Goal: Information Seeking & Learning: Learn about a topic

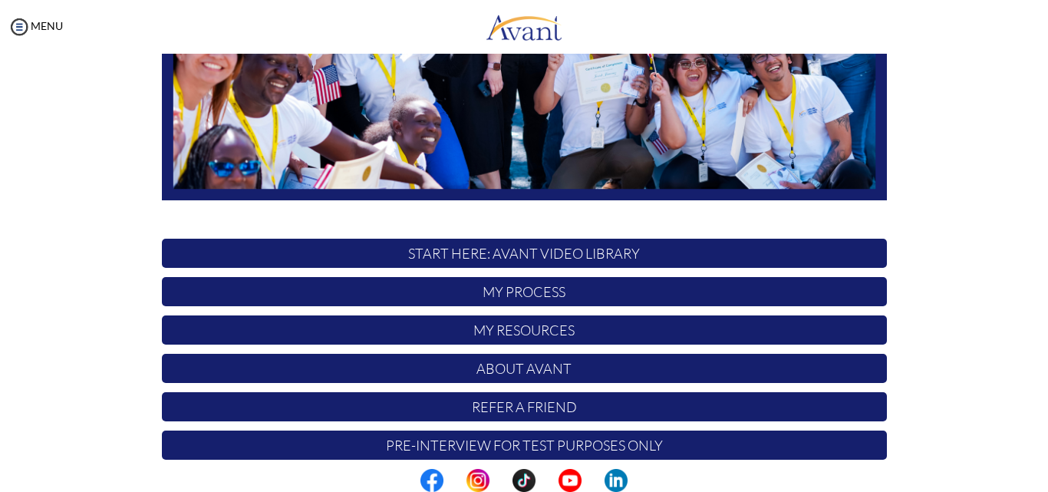
scroll to position [360, 0]
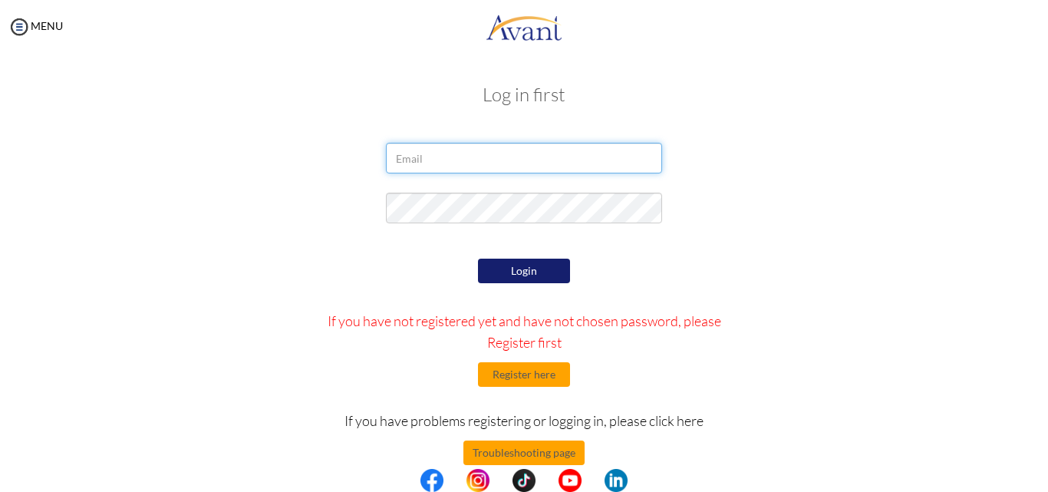
type input "[EMAIL_ADDRESS][DOMAIN_NAME]"
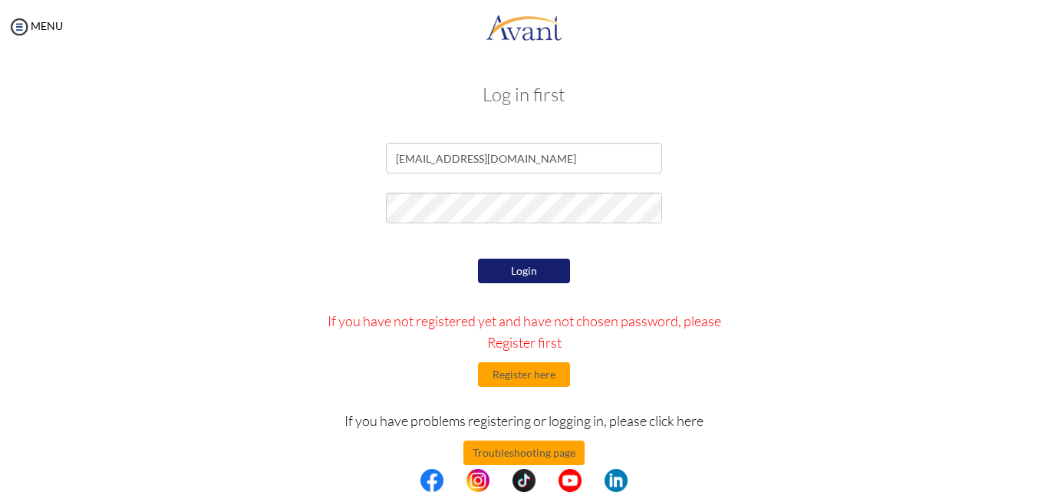
click at [515, 267] on button "Login" at bounding box center [524, 270] width 92 height 25
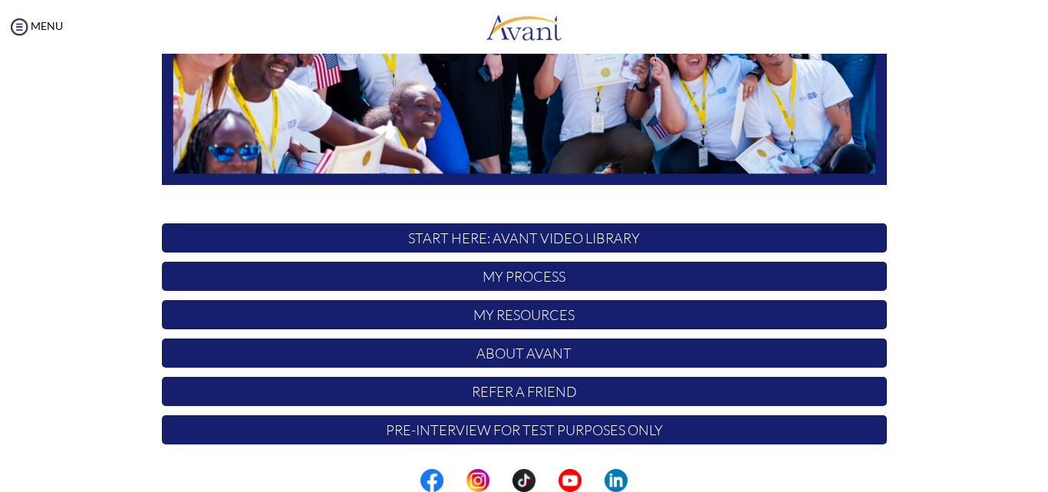
click at [551, 278] on p "My Process" at bounding box center [524, 276] width 725 height 29
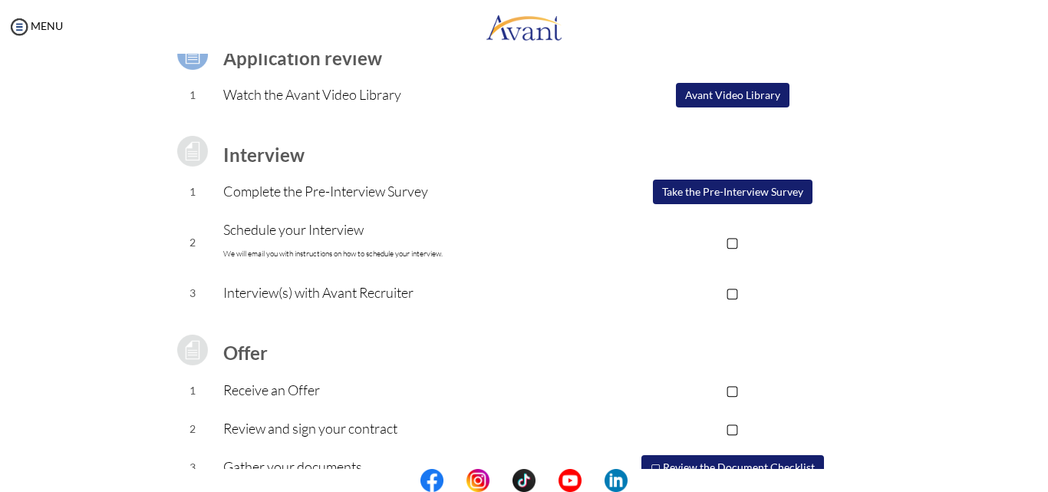
scroll to position [0, 0]
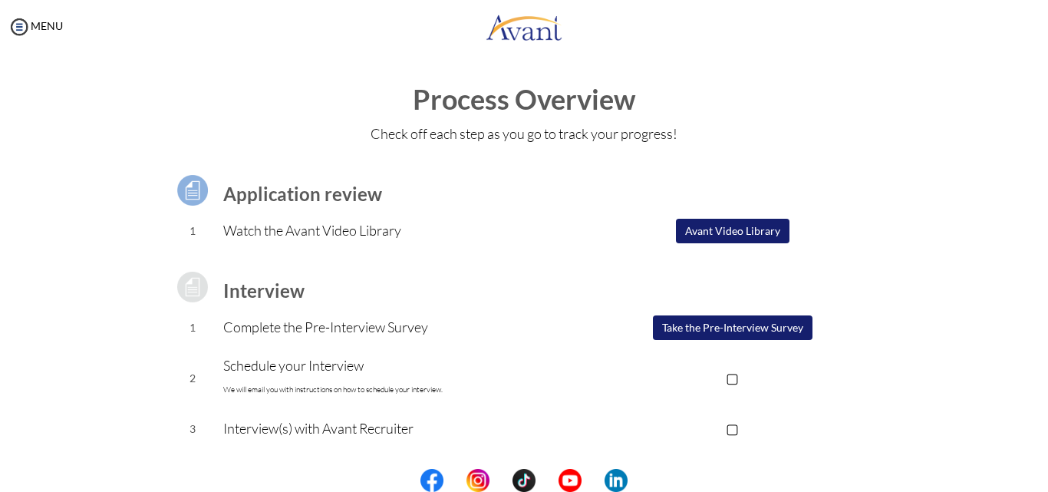
click at [735, 233] on button "Avant Video Library" at bounding box center [733, 231] width 114 height 25
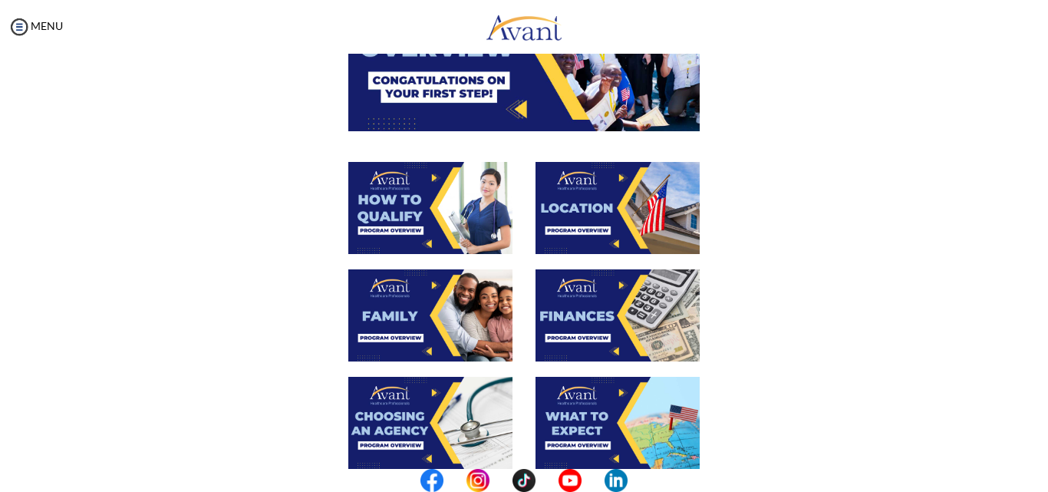
scroll to position [26, 0]
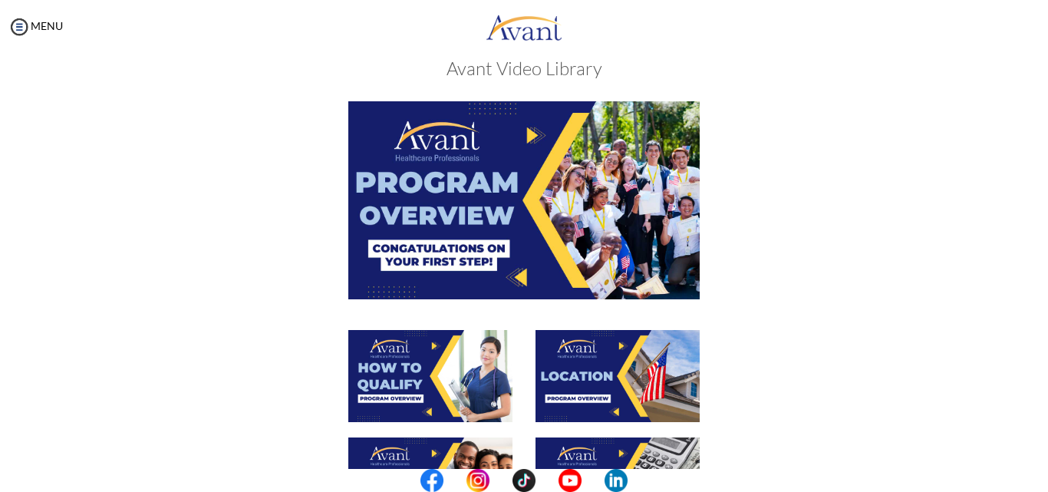
click at [545, 197] on img at bounding box center [523, 199] width 351 height 197
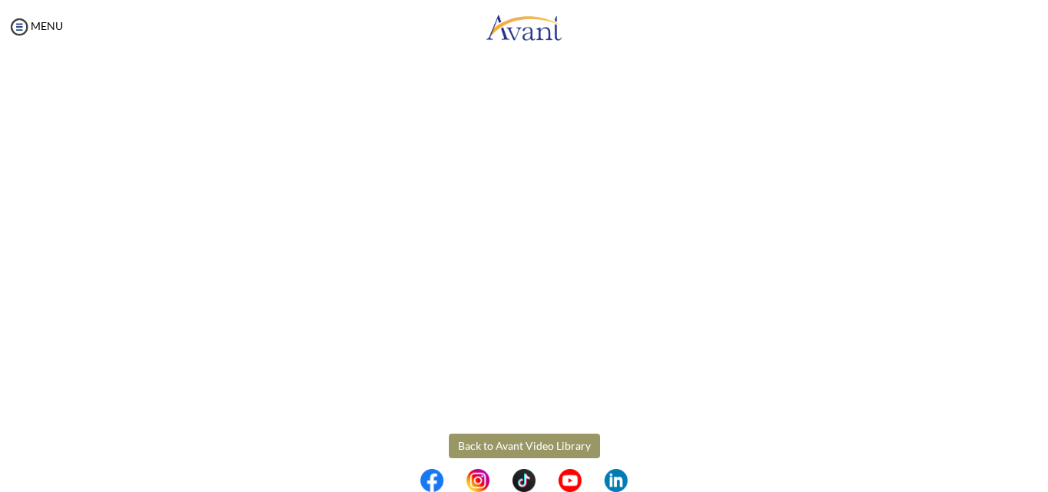
scroll to position [263, 0]
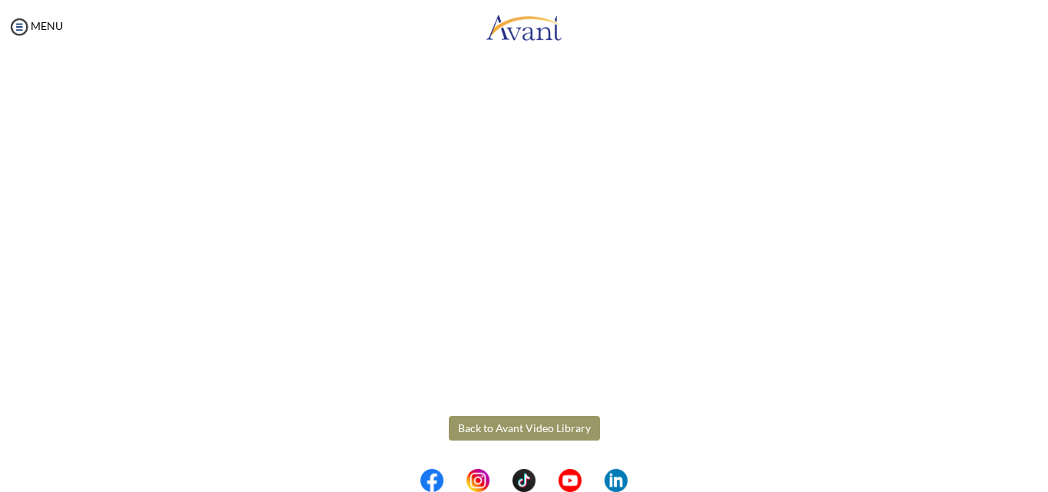
click at [537, 422] on button "Back to Avant Video Library" at bounding box center [524, 428] width 151 height 25
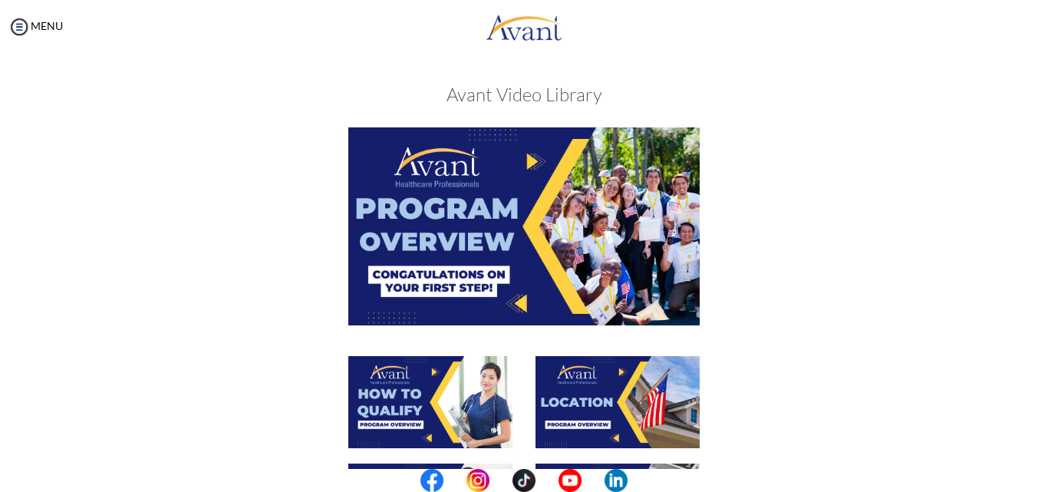
click at [584, 271] on img at bounding box center [523, 225] width 351 height 197
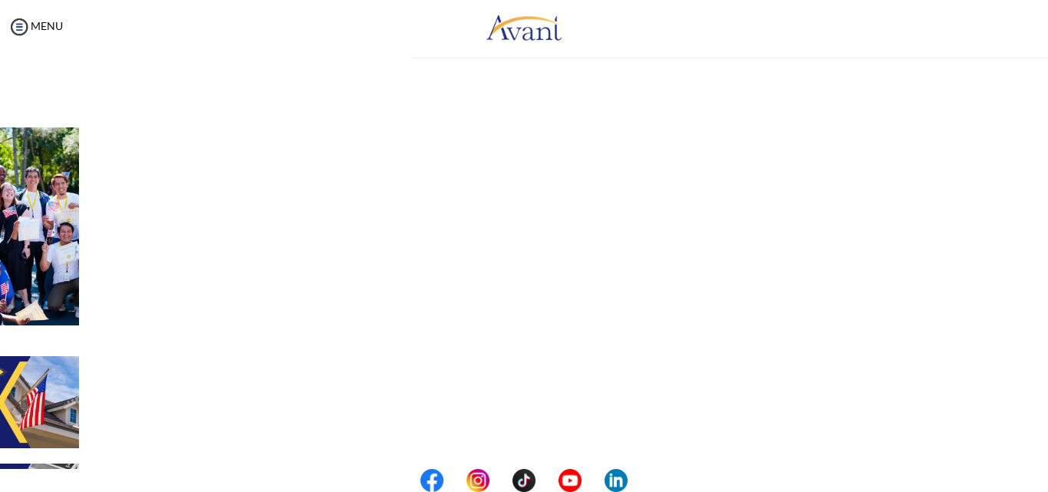
click at [584, 272] on div "My Status What is the next step? We would like you to watch the introductory vi…" at bounding box center [524, 300] width 1048 height 492
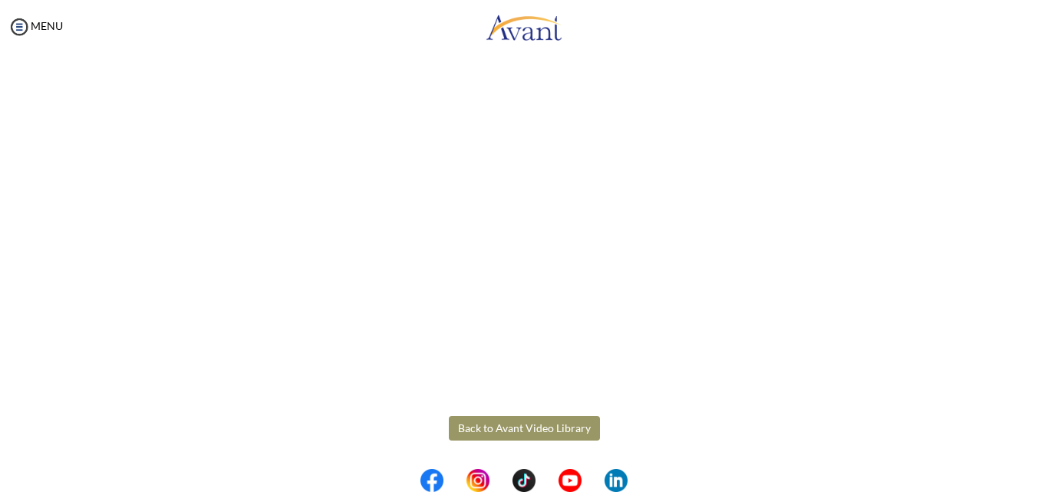
click at [541, 420] on button "Back to Avant Video Library" at bounding box center [524, 428] width 151 height 25
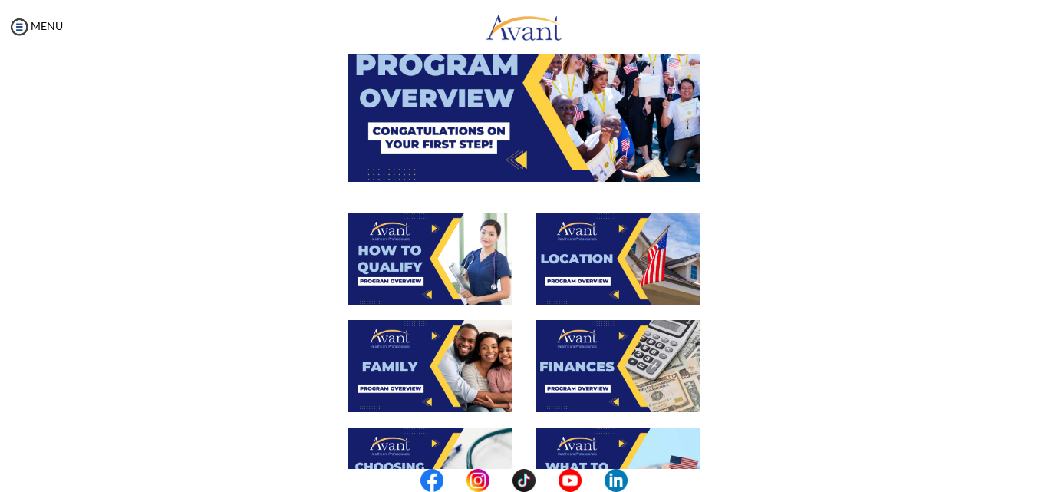
scroll to position [0, 0]
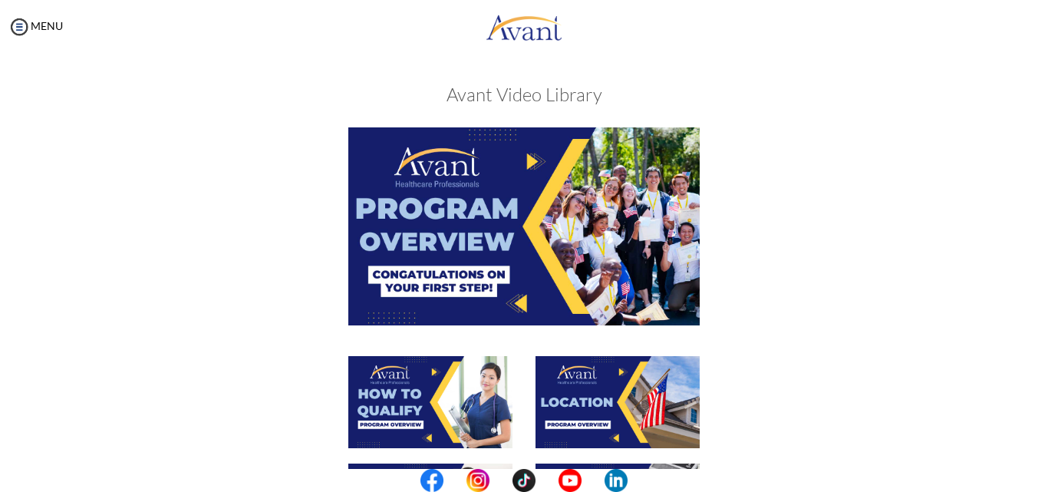
click at [674, 310] on img at bounding box center [523, 225] width 351 height 197
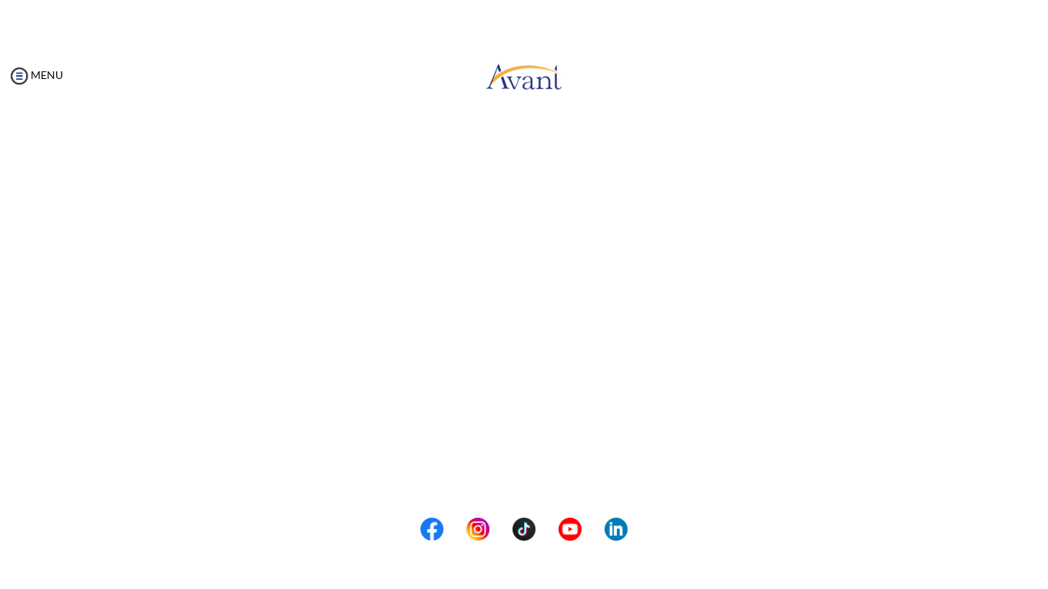
scroll to position [263, 0]
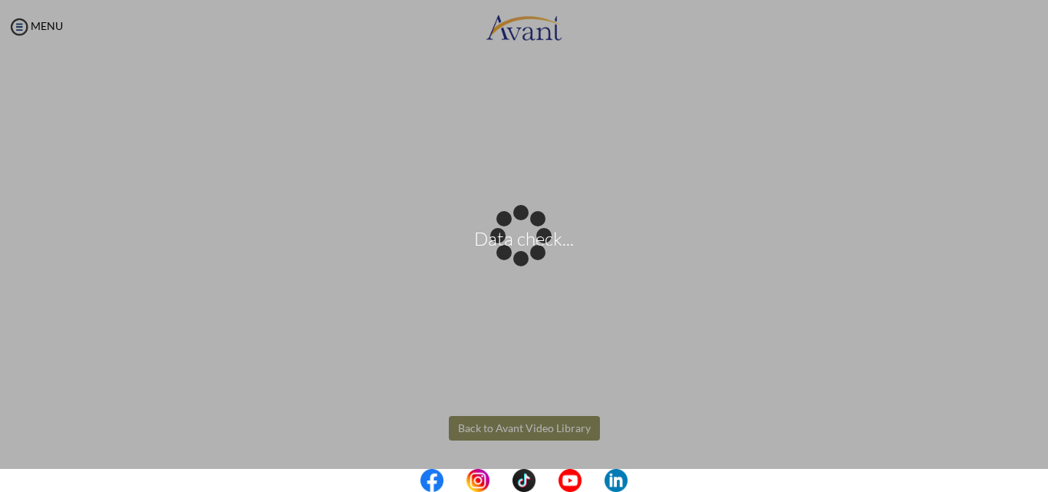
click at [999, 325] on body "Data check... Maintenance break. Please come back in 2 hours. MENU My Status Wh…" at bounding box center [524, 246] width 1048 height 492
click at [535, 257] on div "Data check..." at bounding box center [523, 245] width 21 height 21
click at [522, 424] on body "Data check... Maintenance break. Please come back in 2 hours. MENU My Status Wh…" at bounding box center [524, 246] width 1048 height 492
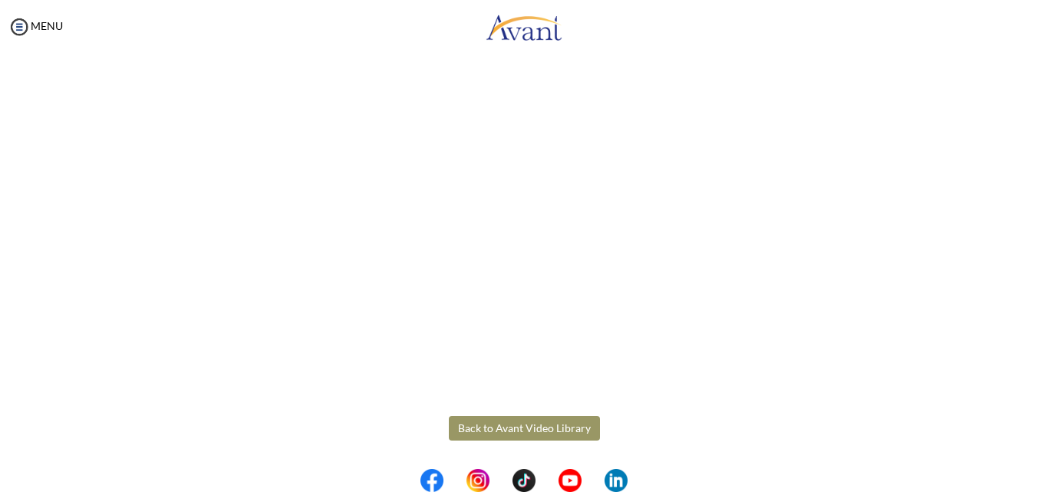
click at [510, 417] on button "Back to Avant Video Library" at bounding box center [524, 428] width 151 height 25
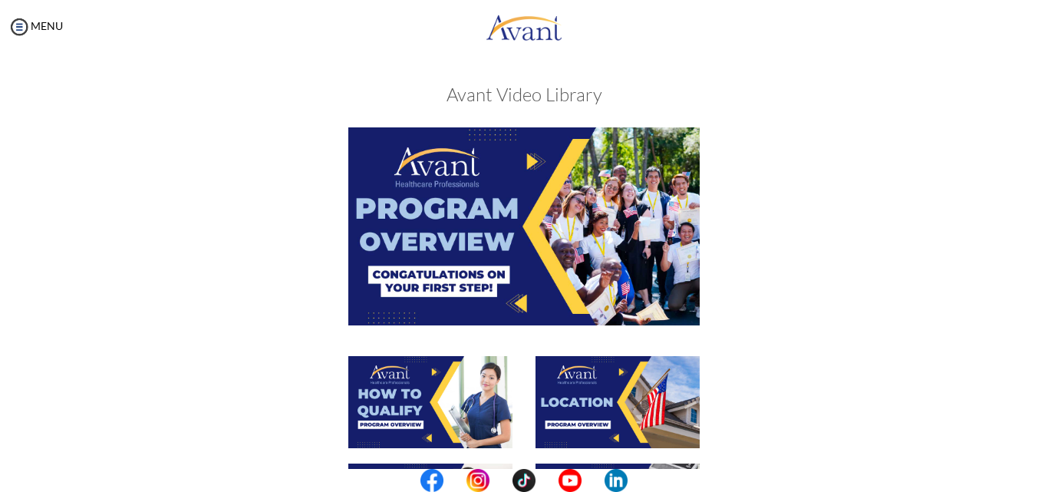
click at [0, 0] on div at bounding box center [0, 0] width 0 height 0
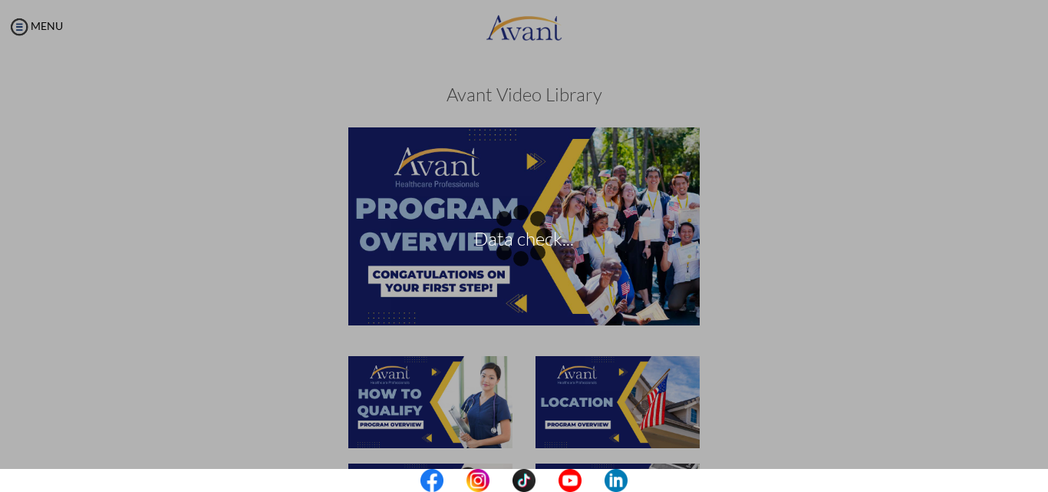
click at [535, 257] on div "Data check..." at bounding box center [523, 245] width 21 height 21
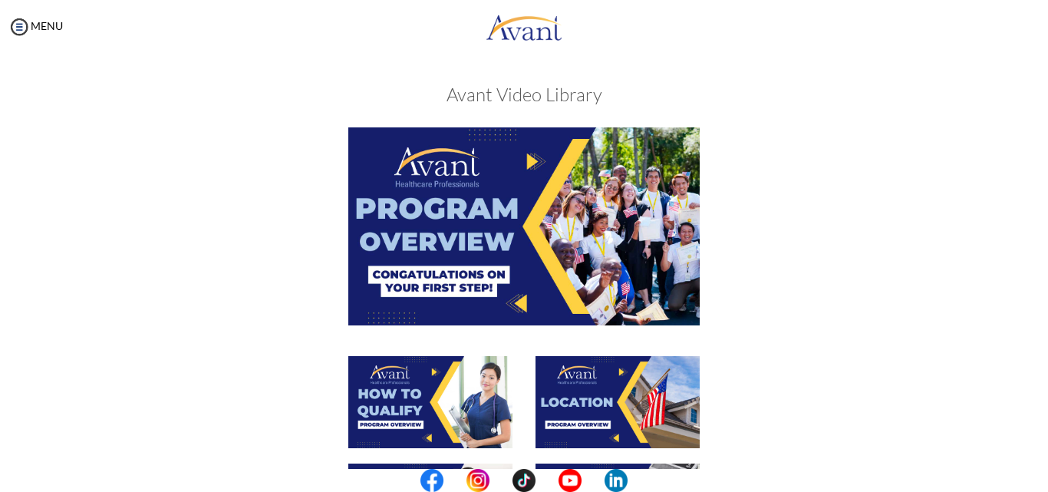
click at [0, 0] on div at bounding box center [0, 0] width 0 height 0
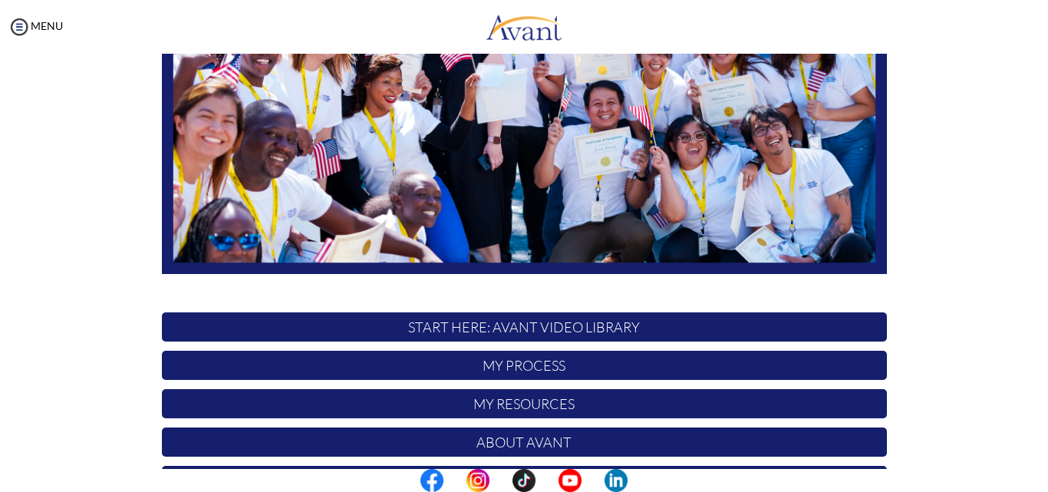
scroll to position [307, 0]
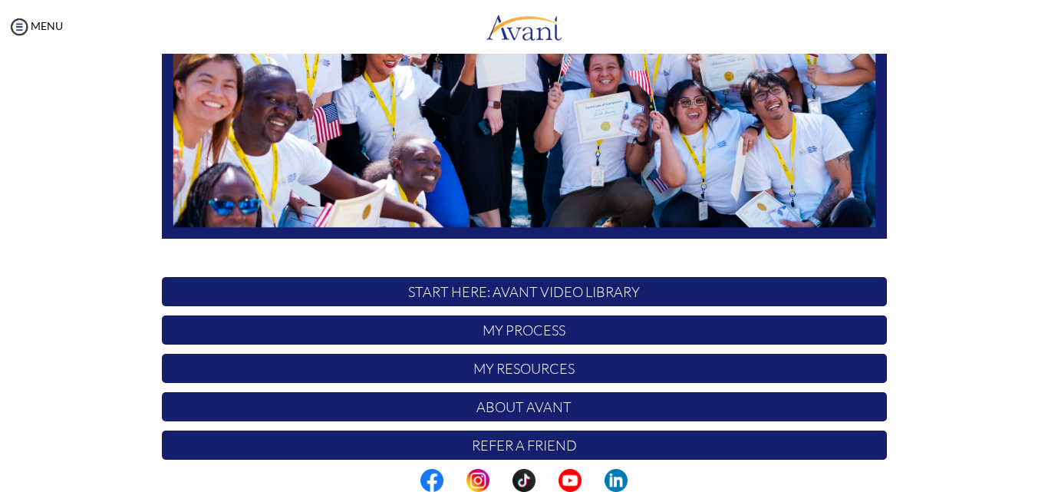
click at [566, 327] on p "My Process" at bounding box center [524, 329] width 725 height 29
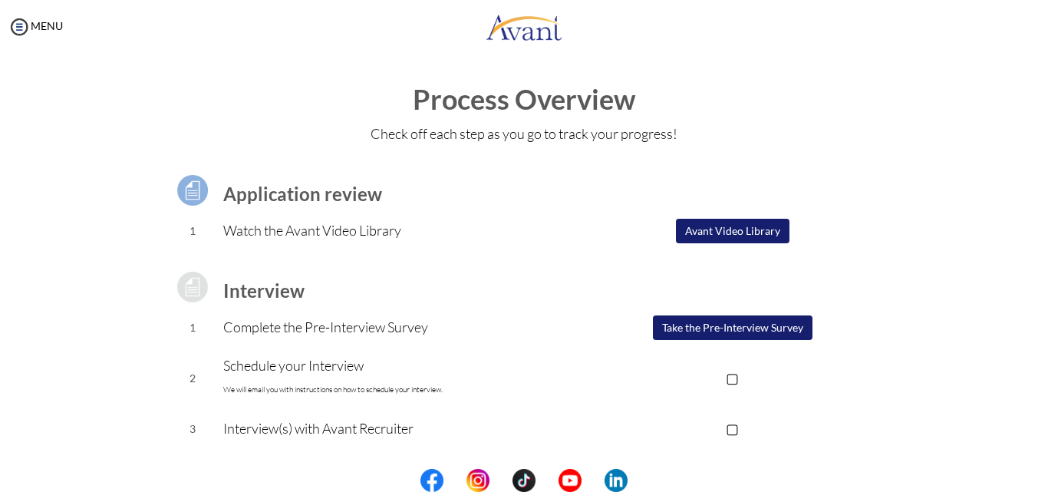
click at [734, 225] on button "Avant Video Library" at bounding box center [733, 231] width 114 height 25
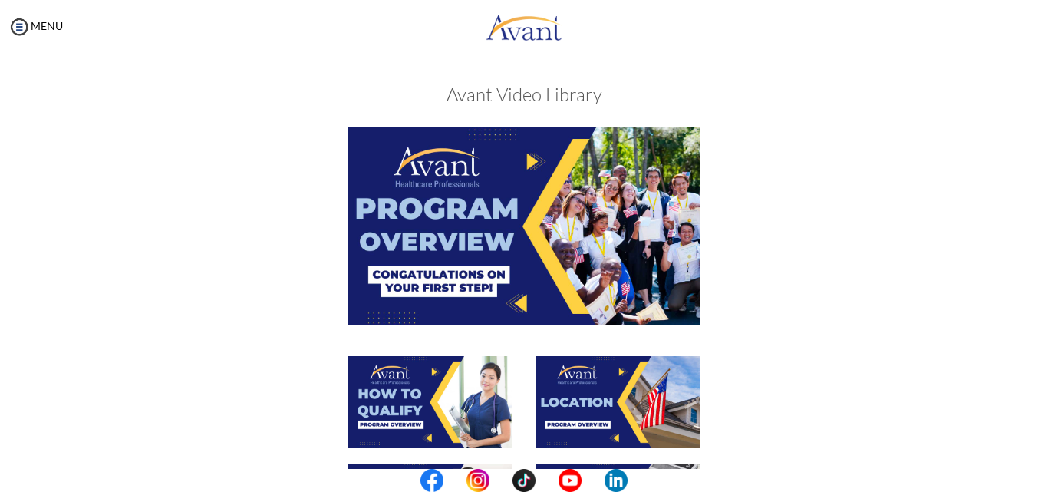
click at [537, 243] on img at bounding box center [523, 225] width 351 height 197
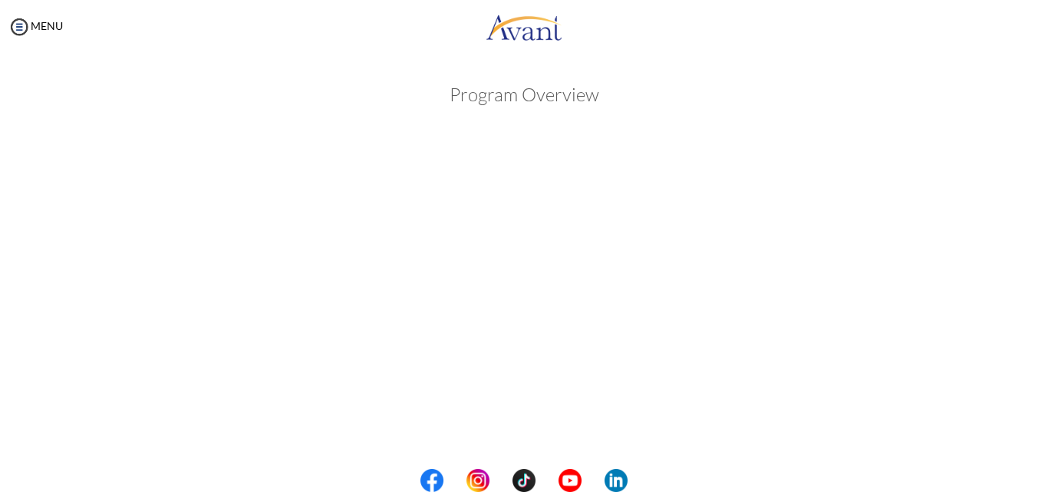
scroll to position [263, 0]
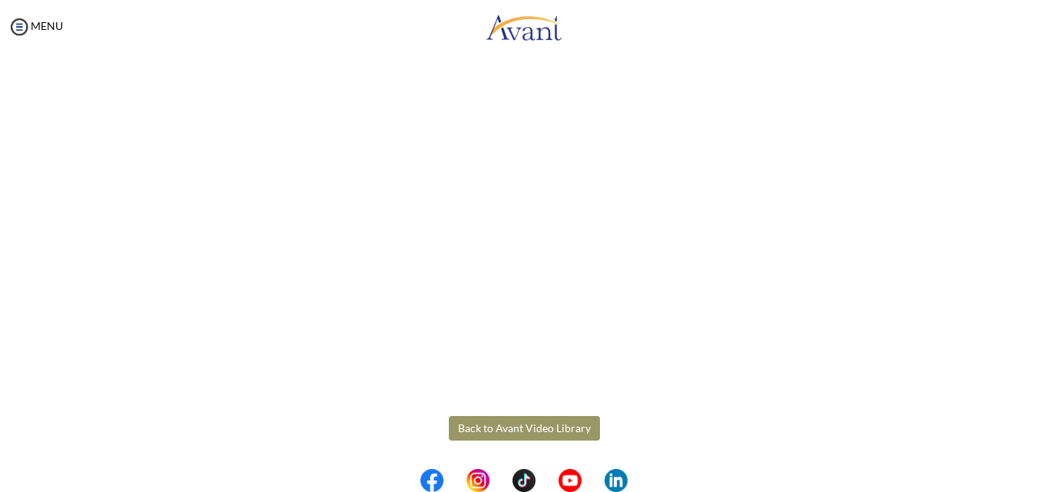
click at [549, 421] on button "Back to Avant Video Library" at bounding box center [524, 428] width 151 height 25
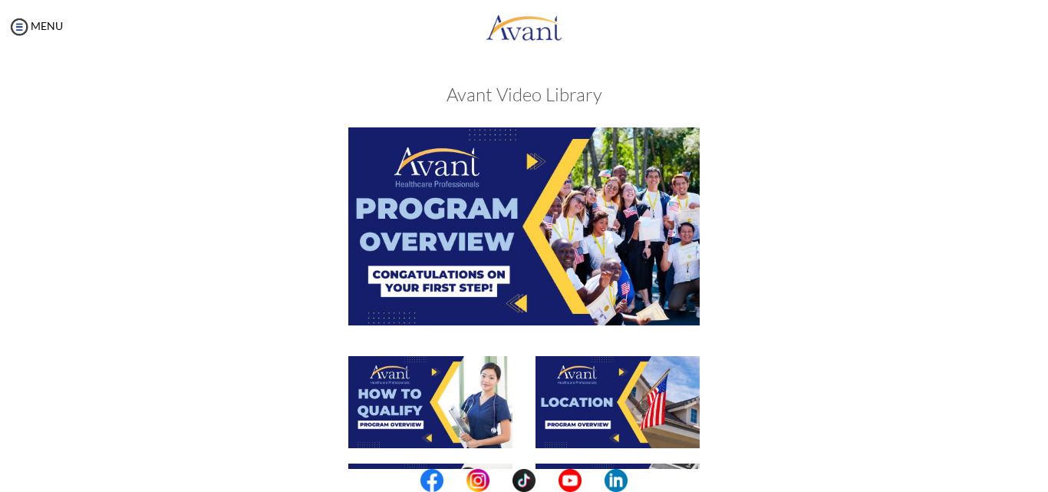
click at [557, 255] on img at bounding box center [523, 225] width 351 height 197
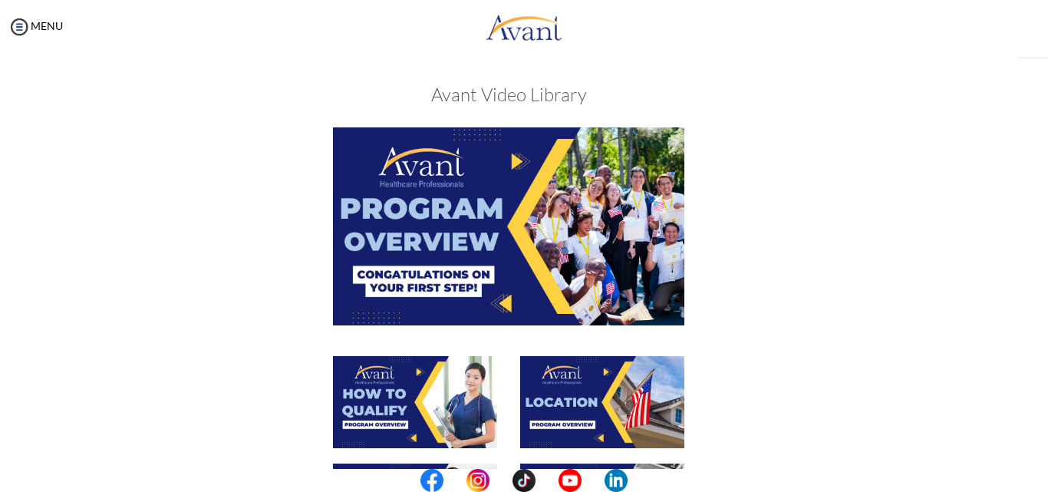
click at [557, 255] on div "My Status What is the next step? We would like you to watch the introductory vi…" at bounding box center [524, 300] width 1048 height 492
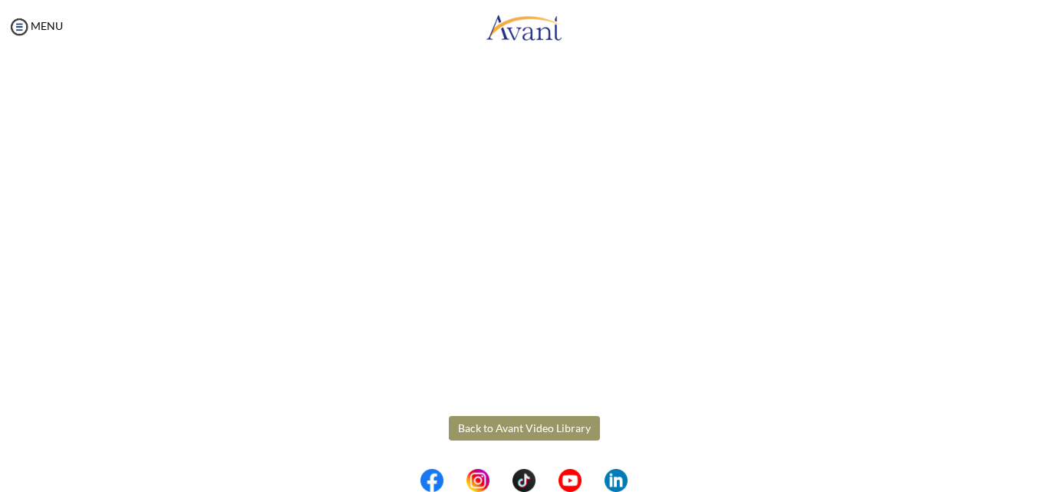
click at [548, 425] on button "Back to Avant Video Library" at bounding box center [524, 428] width 151 height 25
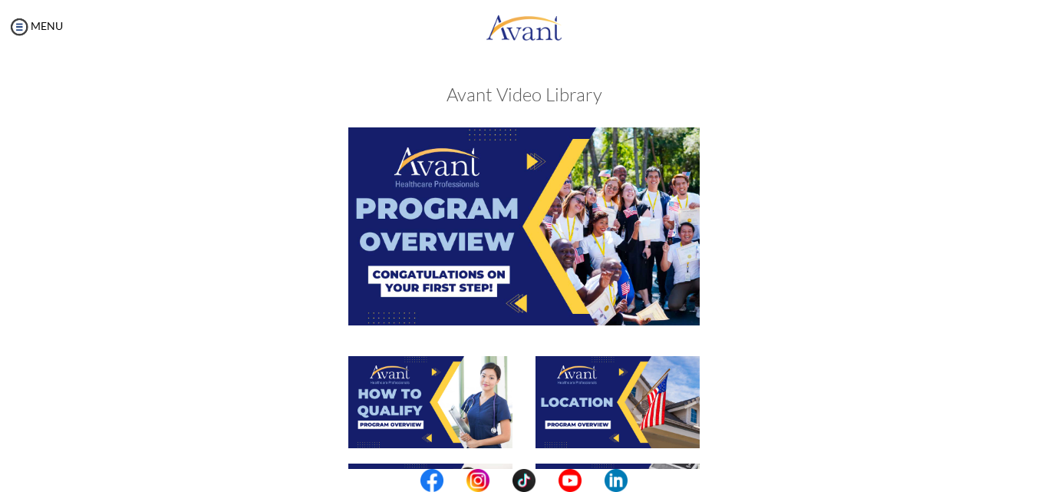
click at [574, 267] on img at bounding box center [523, 225] width 351 height 197
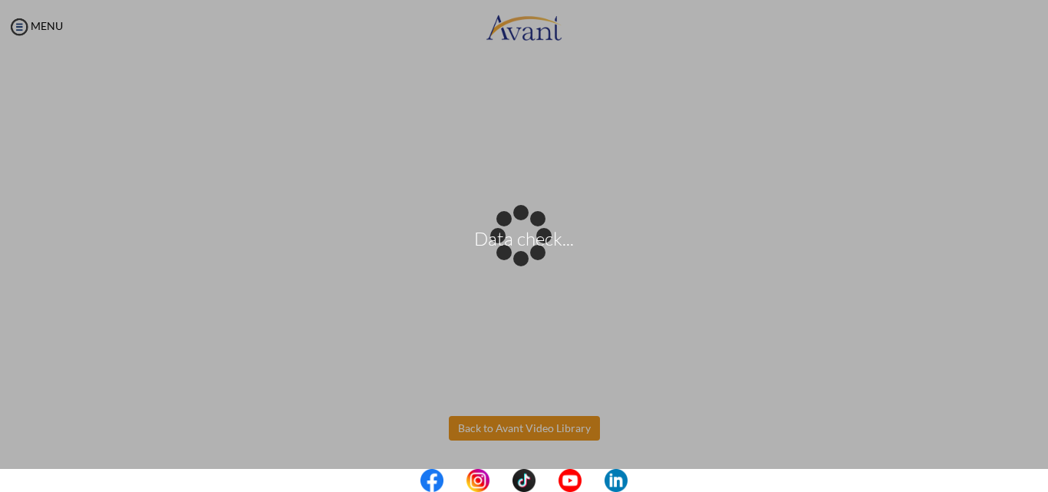
click at [548, 431] on body "Data check... Maintenance break. Please come back in 2 hours. MENU My Status Wh…" at bounding box center [524, 246] width 1048 height 492
click at [537, 411] on body "Data check... Maintenance break. Please come back in 2 hours. MENU My Status Wh…" at bounding box center [524, 246] width 1048 height 492
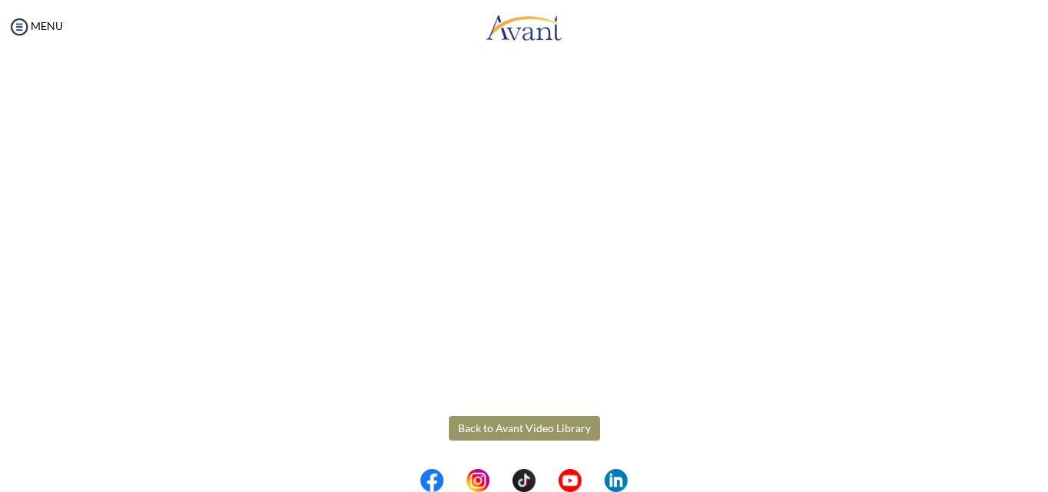
click at [539, 424] on button "Back to Avant Video Library" at bounding box center [524, 428] width 151 height 25
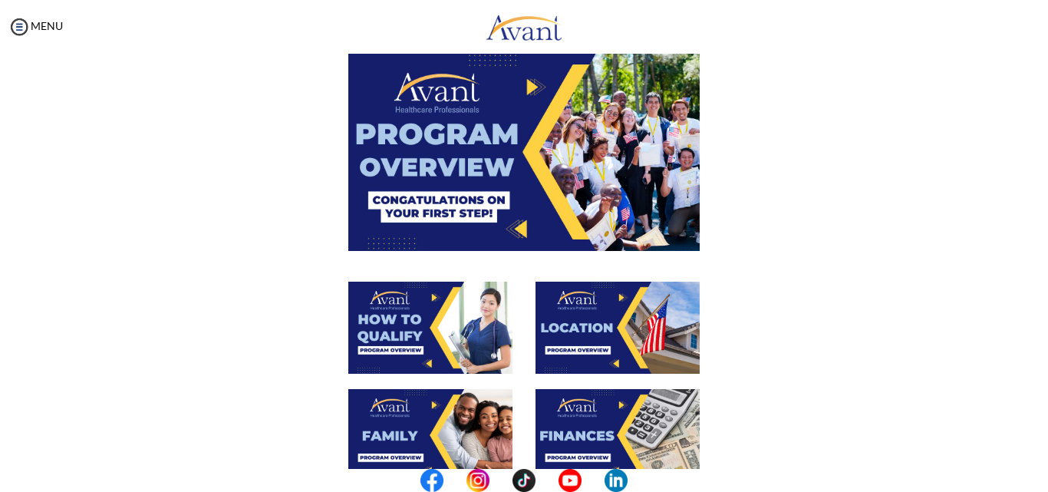
scroll to position [230, 0]
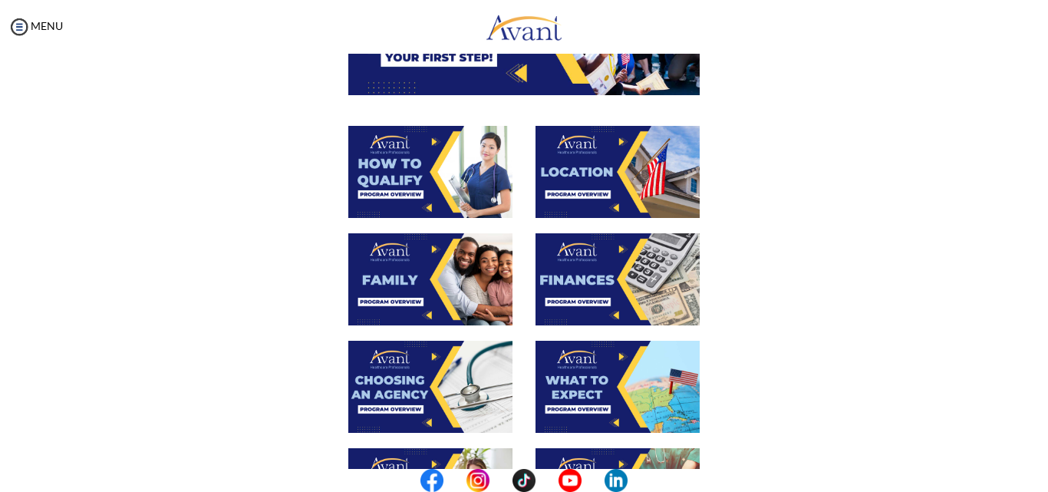
click at [410, 177] on img at bounding box center [430, 172] width 164 height 92
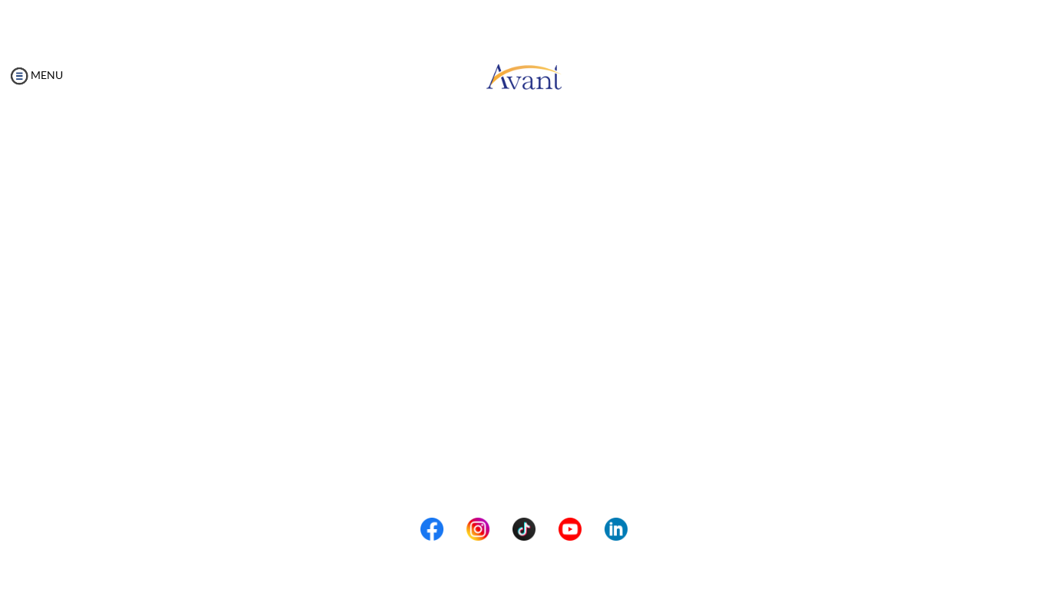
scroll to position [263, 0]
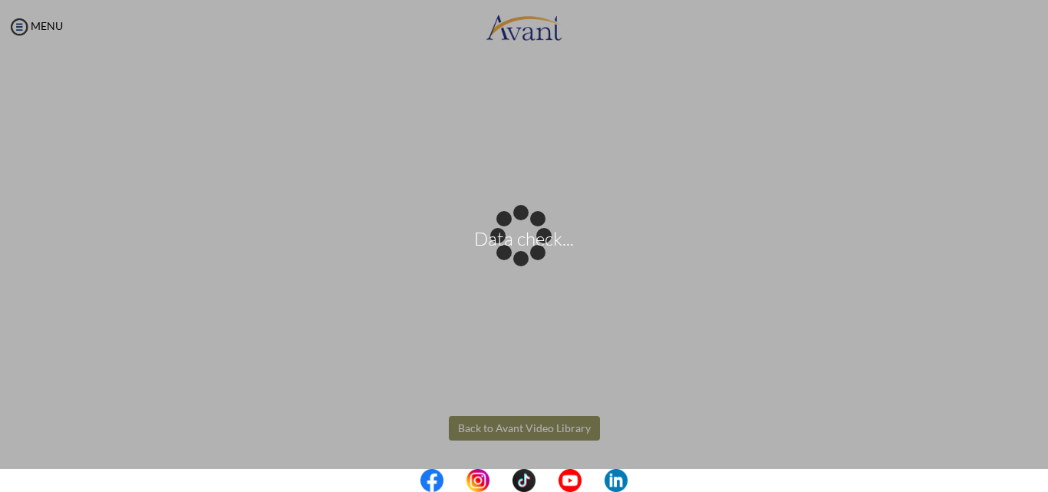
click at [548, 425] on body "Data check... Maintenance break. Please come back in 2 hours. MENU My Status Wh…" at bounding box center [524, 246] width 1048 height 492
click at [544, 423] on body "Data check... Maintenance break. Please come back in 2 hours. MENU My Status Wh…" at bounding box center [524, 246] width 1048 height 492
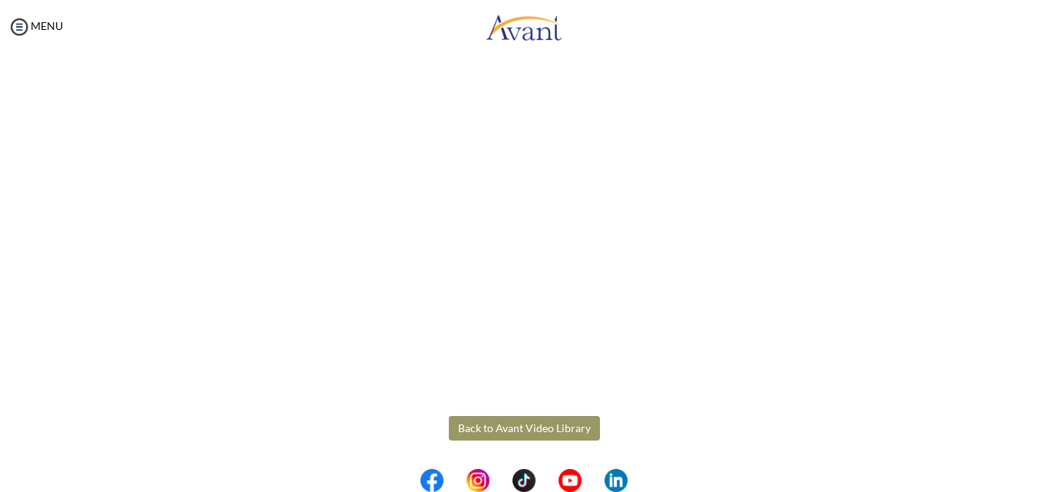
click at [535, 427] on button "Back to Avant Video Library" at bounding box center [524, 428] width 151 height 25
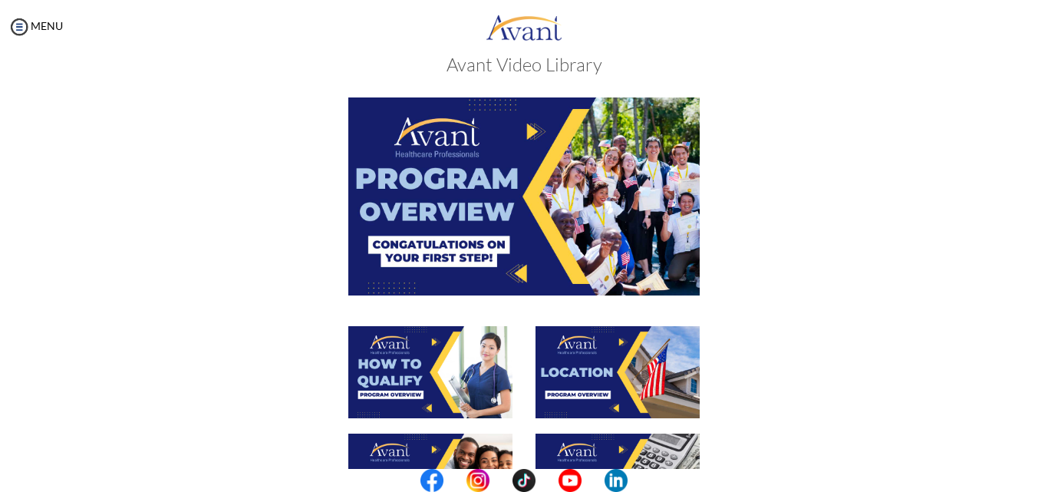
scroll to position [0, 0]
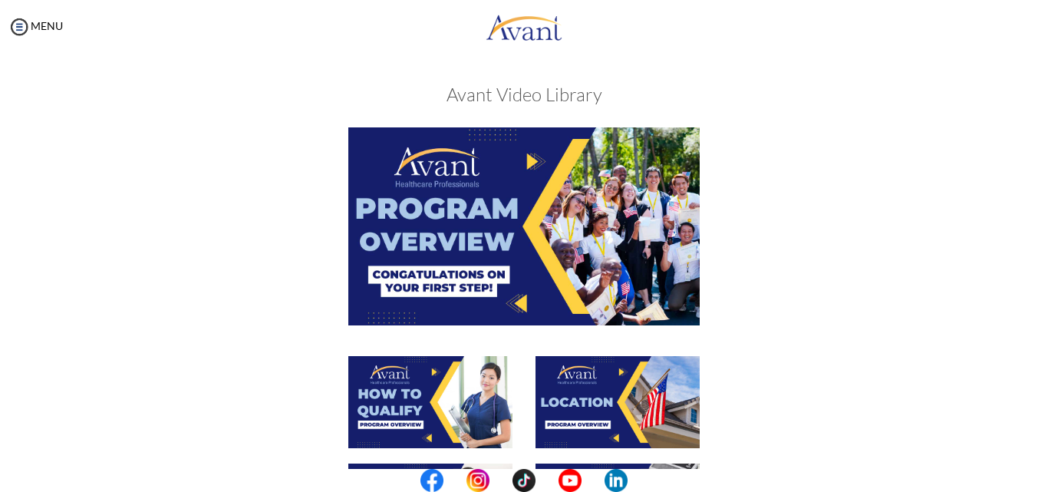
click at [617, 383] on img at bounding box center [617, 402] width 164 height 92
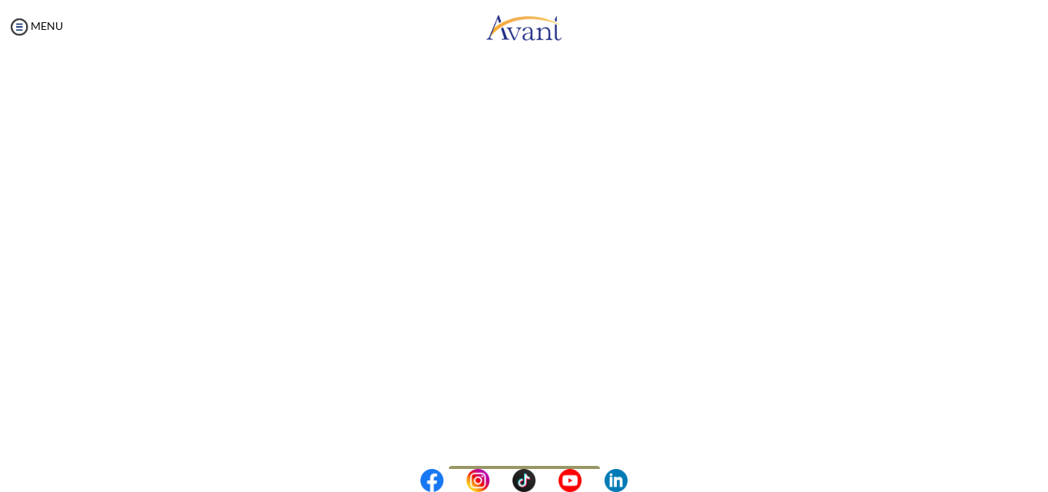
scroll to position [263, 0]
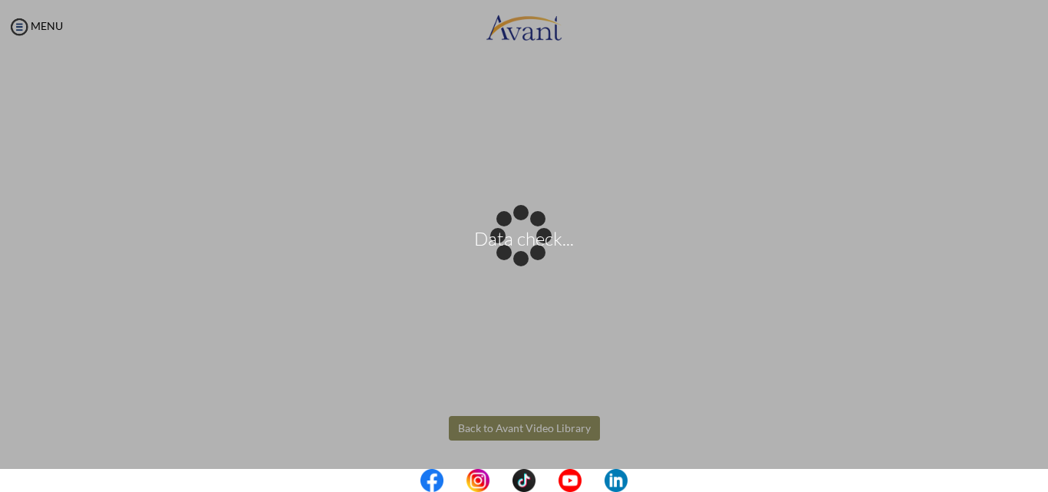
click at [513, 428] on body "Data check... Maintenance break. Please come back in 2 hours. MENU My Status Wh…" at bounding box center [524, 246] width 1048 height 492
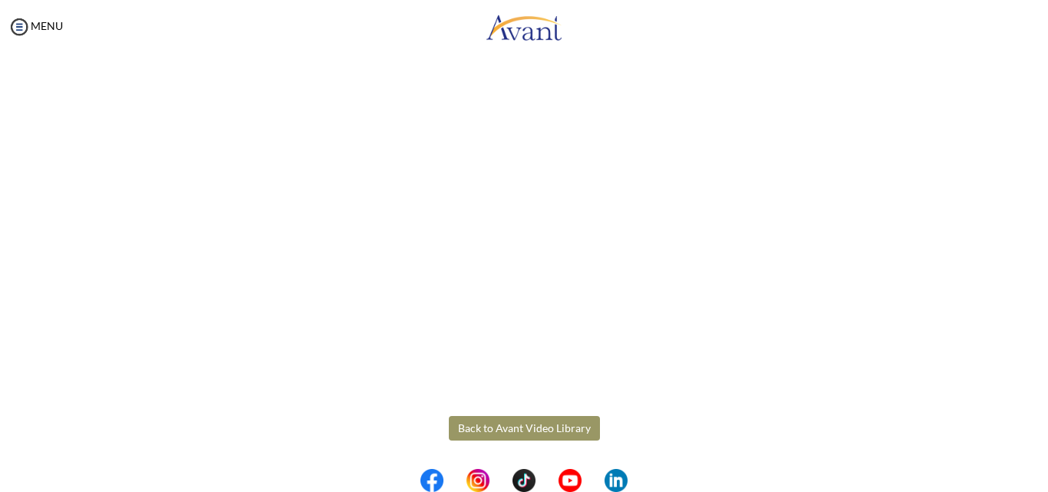
click at [557, 426] on button "Back to Avant Video Library" at bounding box center [524, 428] width 151 height 25
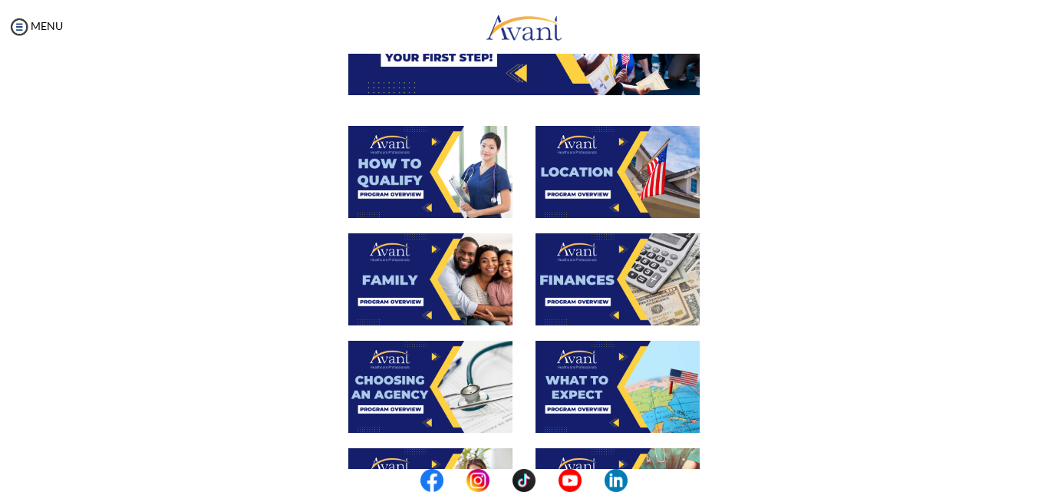
scroll to position [307, 0]
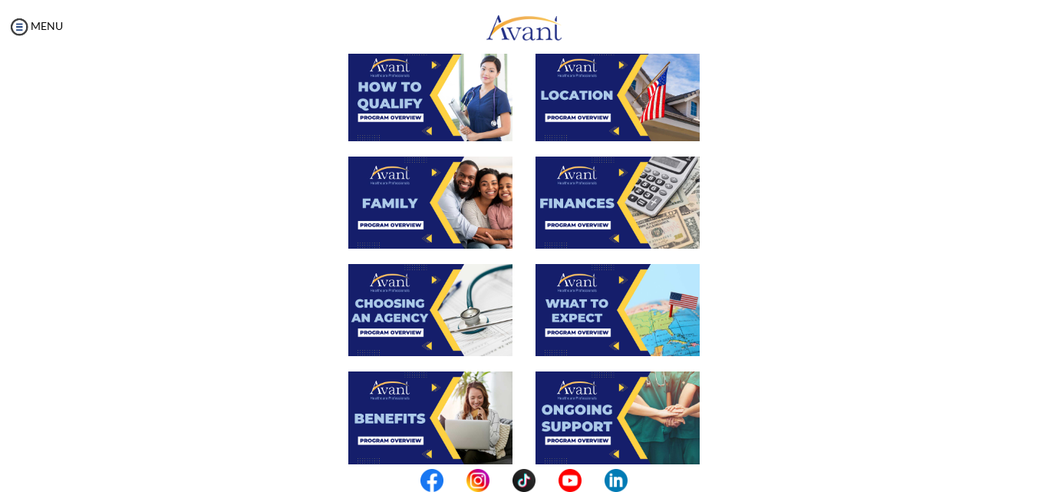
click at [416, 213] on img at bounding box center [430, 202] width 164 height 92
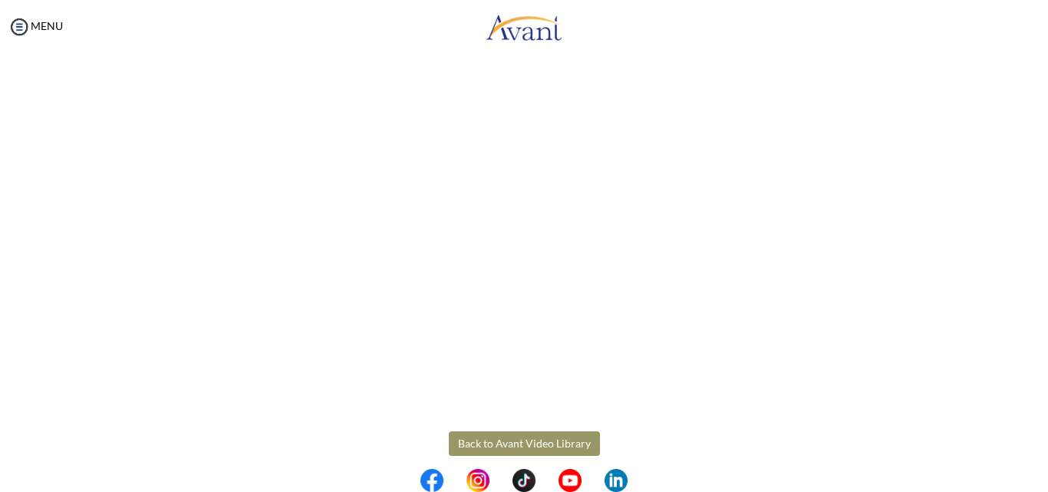
scroll to position [426, 0]
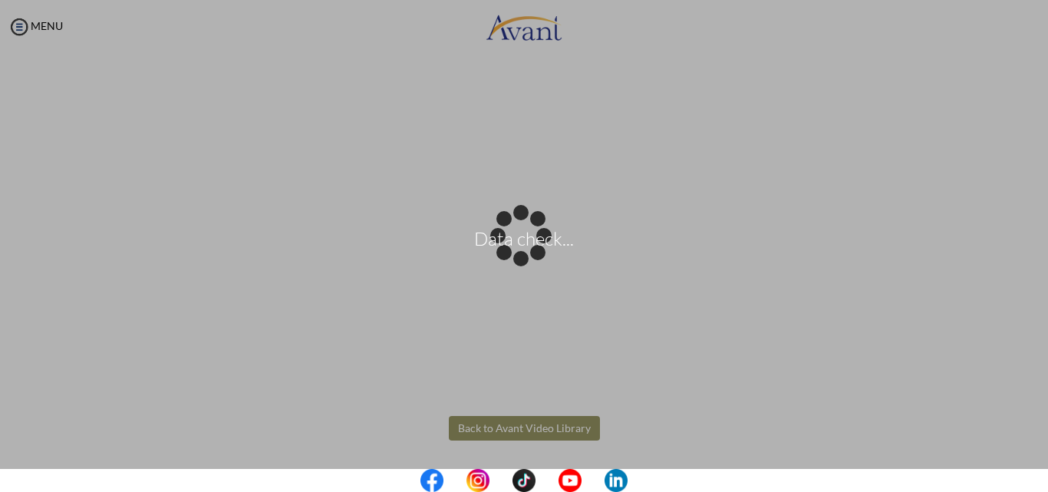
click at [538, 424] on body "Data check... Maintenance break. Please come back in 2 hours. MENU My Status Wh…" at bounding box center [524, 246] width 1048 height 492
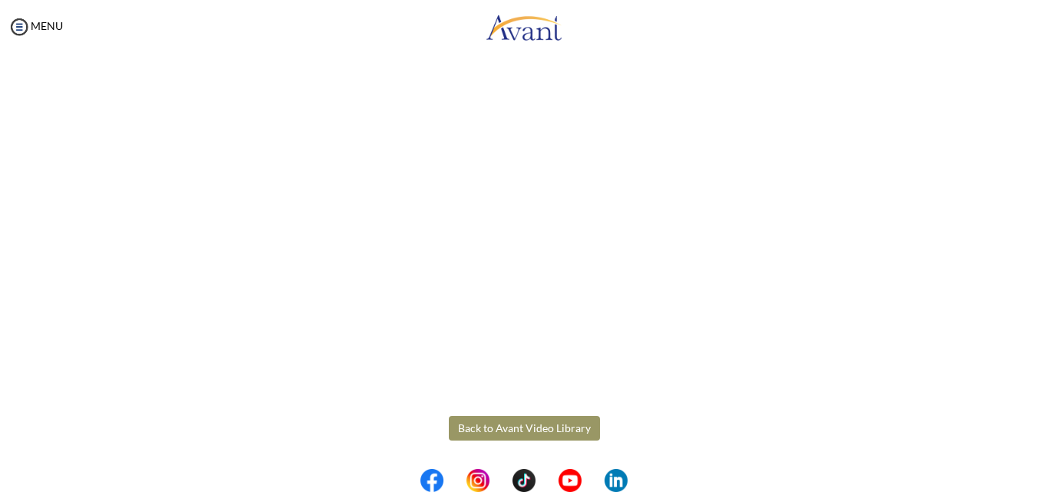
click at [538, 424] on button "Back to Avant Video Library" at bounding box center [524, 428] width 151 height 25
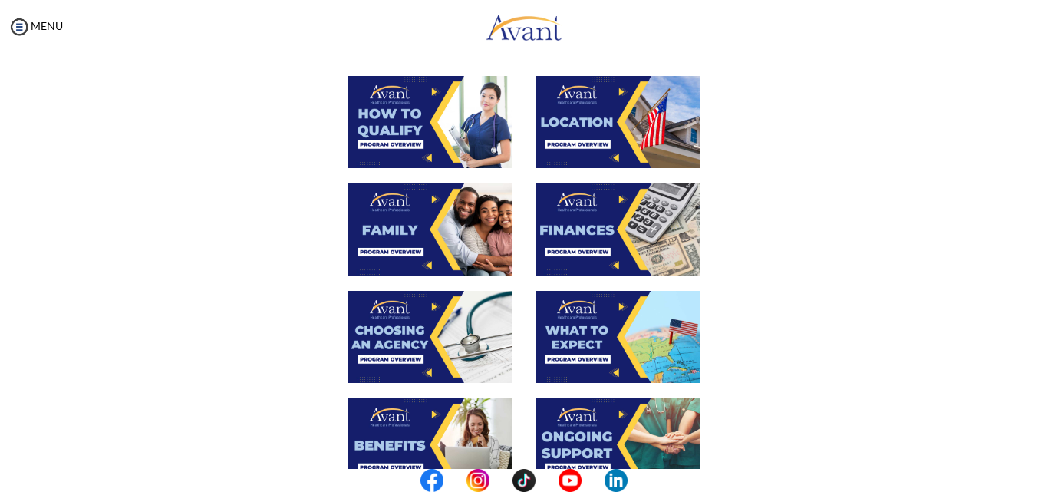
scroll to position [307, 0]
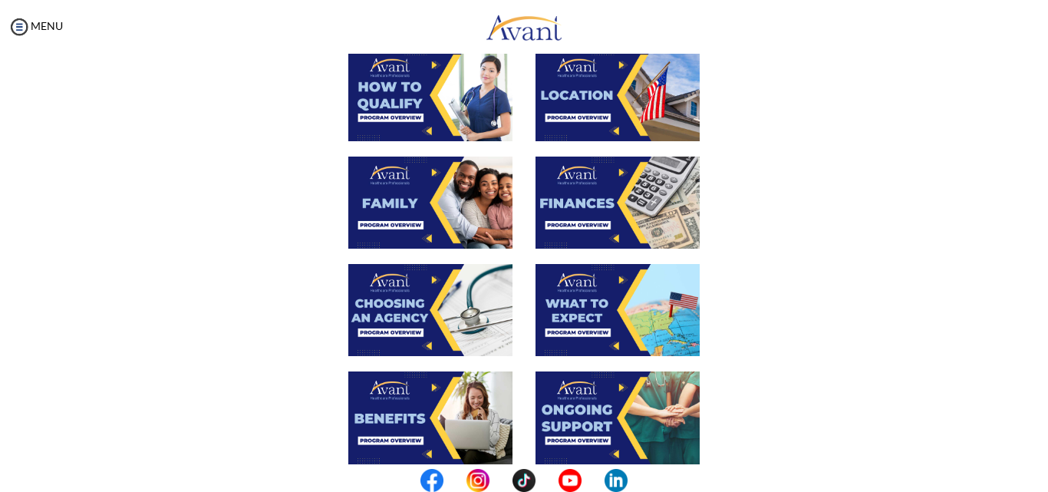
click at [615, 204] on img at bounding box center [617, 202] width 164 height 92
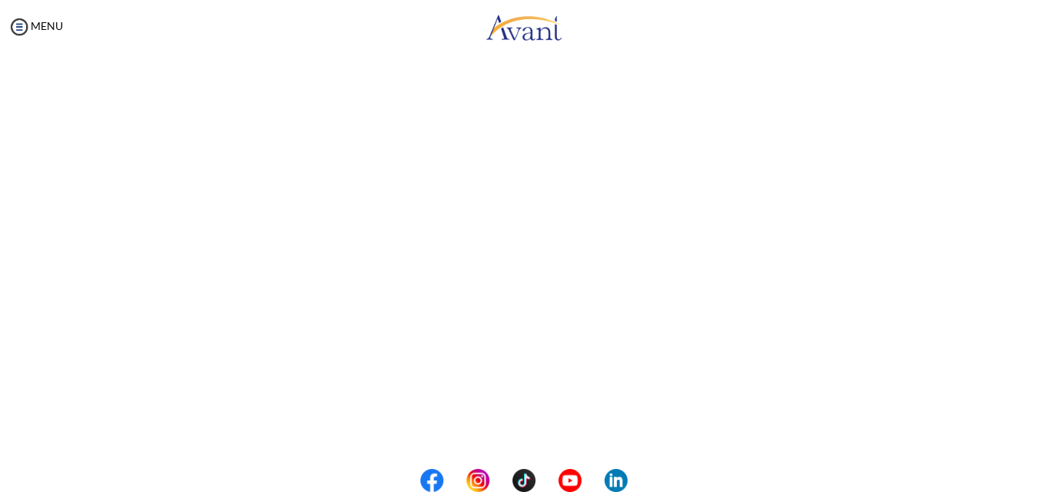
scroll to position [263, 0]
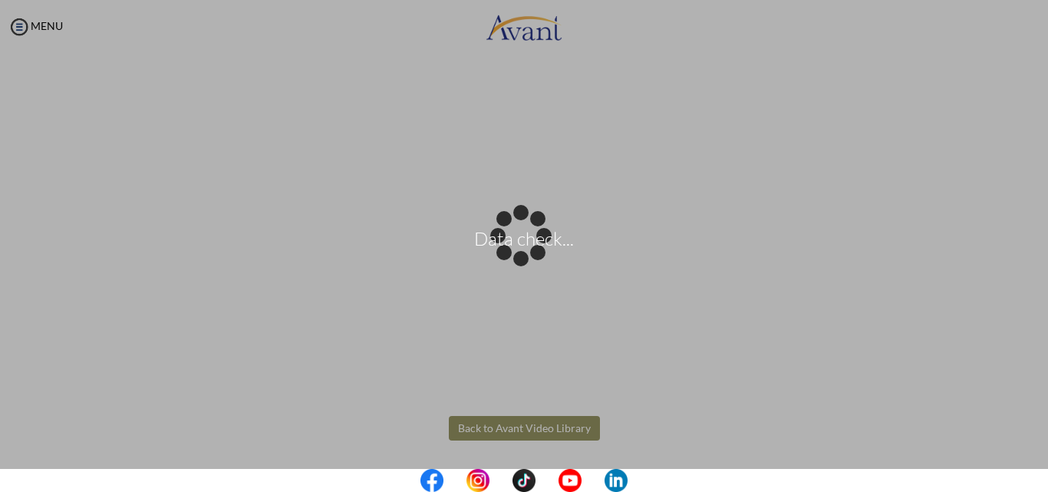
click at [524, 420] on body "Data check... Maintenance break. Please come back in 2 hours. MENU My Status Wh…" at bounding box center [524, 246] width 1048 height 492
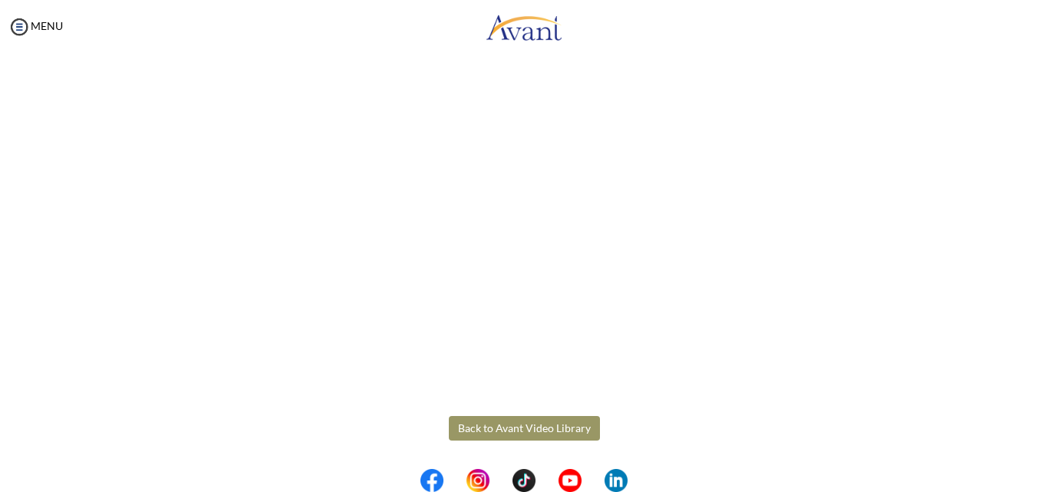
click at [518, 420] on button "Back to Avant Video Library" at bounding box center [524, 428] width 151 height 25
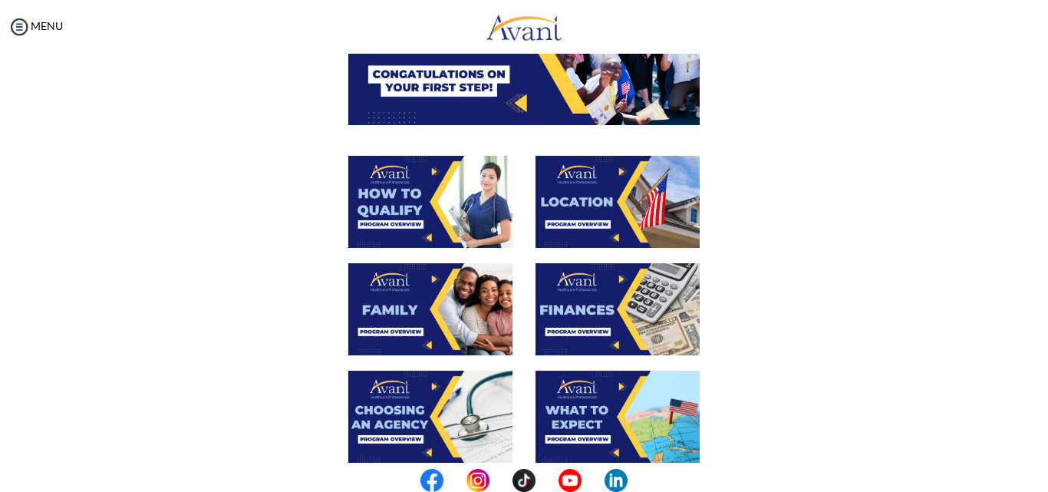
scroll to position [230, 0]
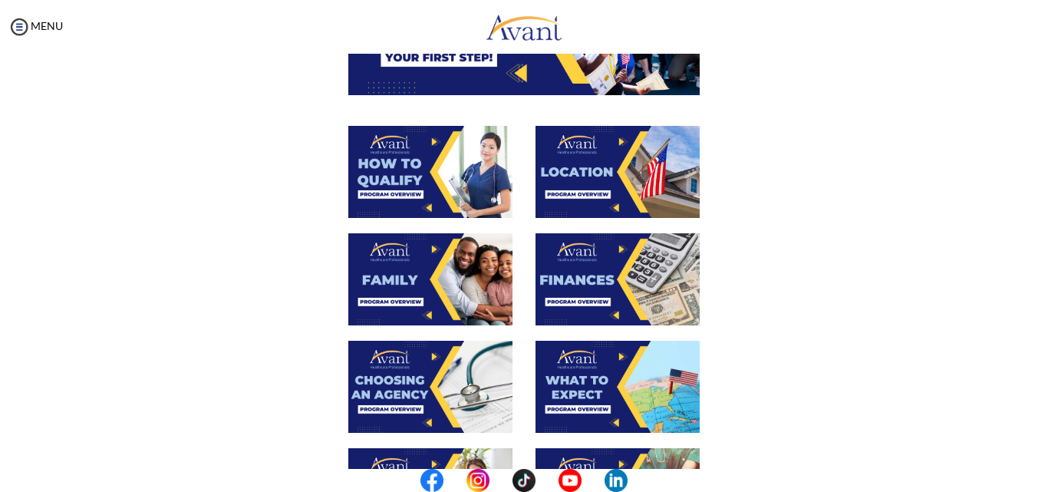
click at [582, 287] on img at bounding box center [617, 279] width 164 height 92
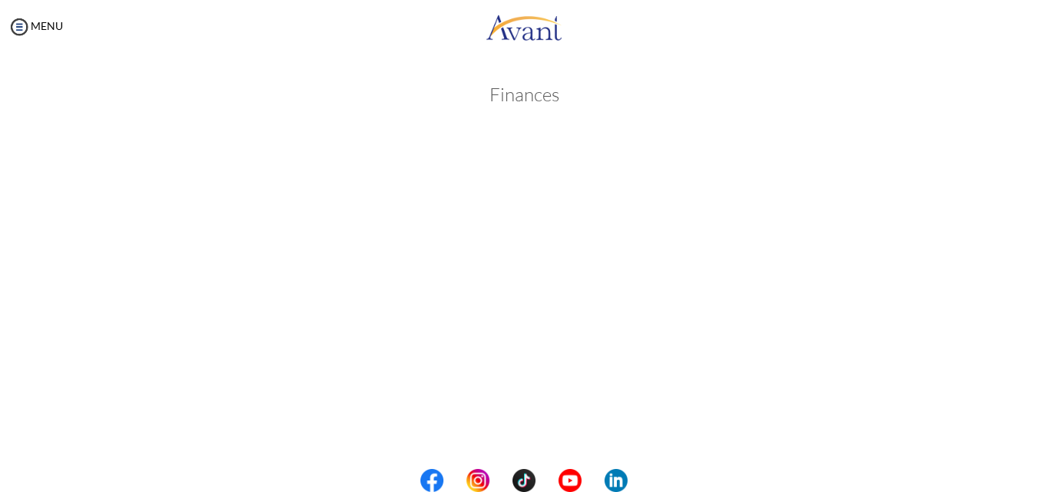
scroll to position [263, 0]
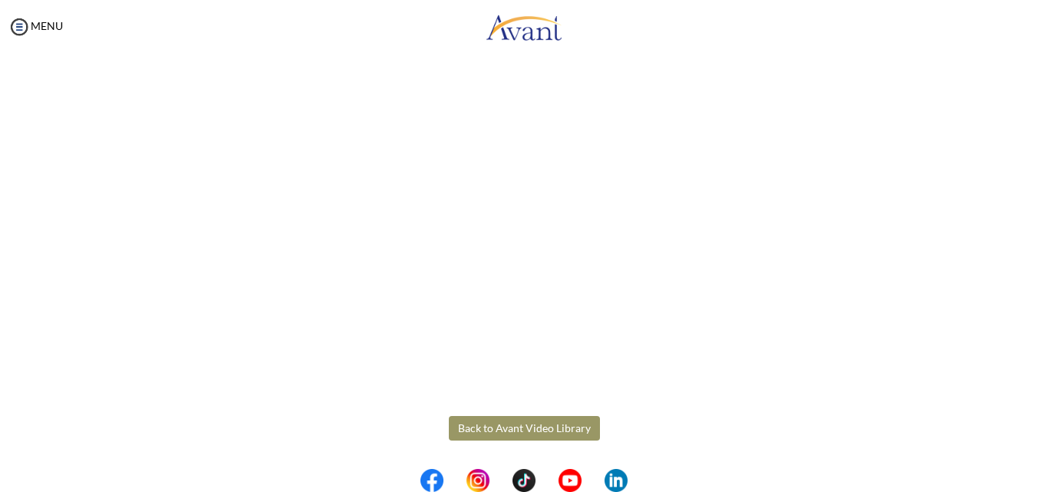
click at [559, 427] on button "Back to Avant Video Library" at bounding box center [524, 428] width 151 height 25
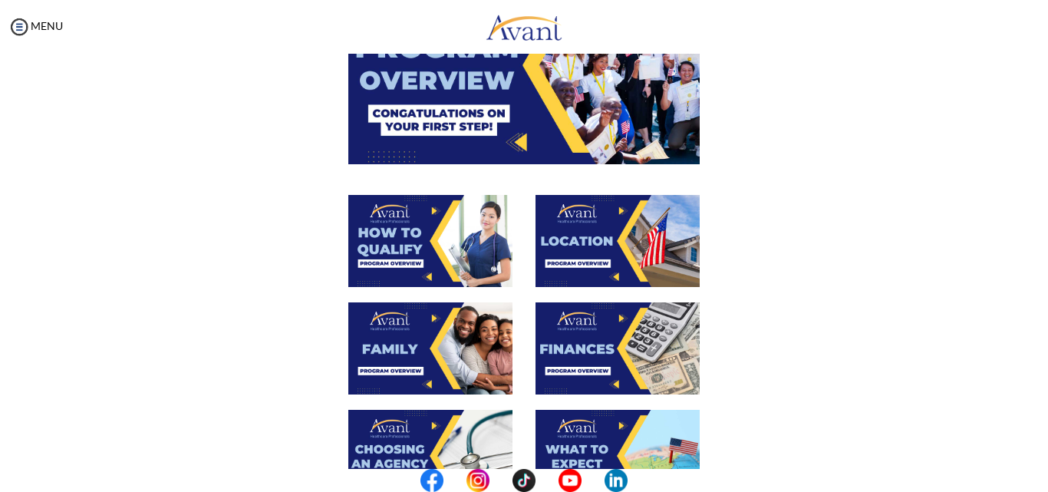
scroll to position [153, 0]
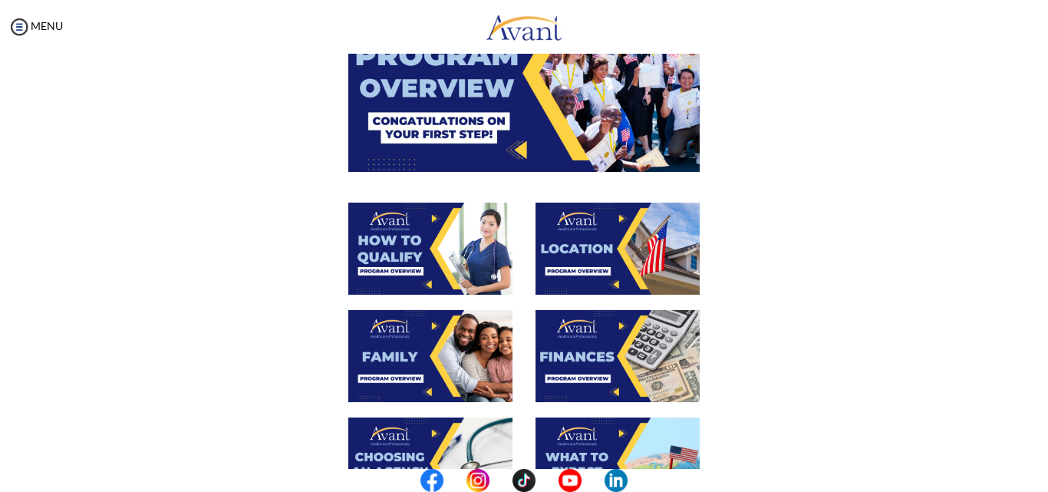
click at [607, 364] on img at bounding box center [617, 356] width 164 height 92
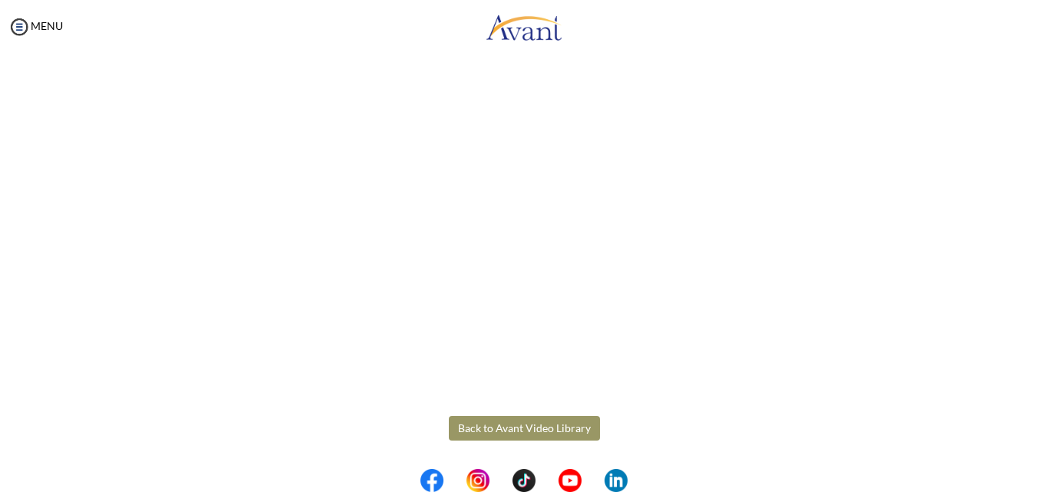
scroll to position [263, 0]
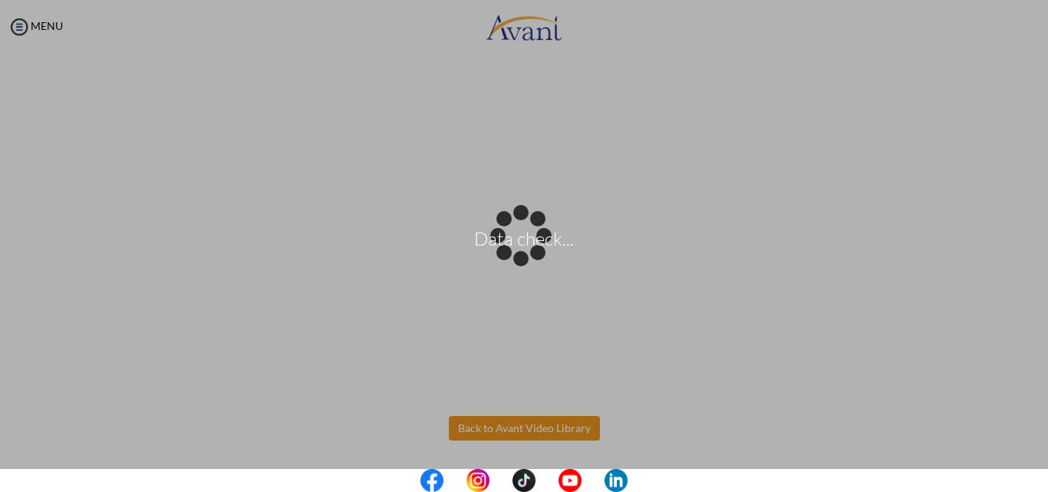
click at [493, 428] on body "Data check... Maintenance break. Please come back in 2 hours. MENU My Status Wh…" at bounding box center [524, 246] width 1048 height 492
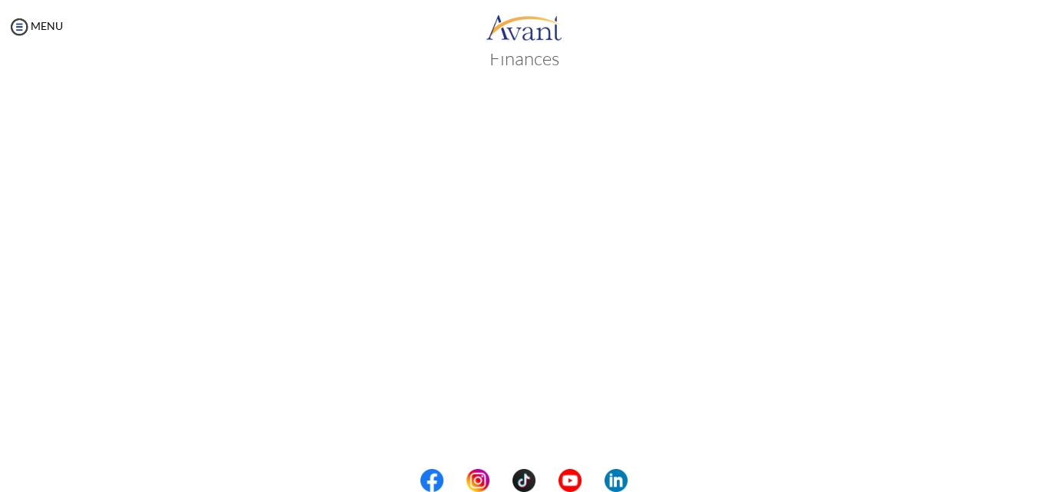
scroll to position [33, 0]
